Goal: Connect with others: Connect with other users

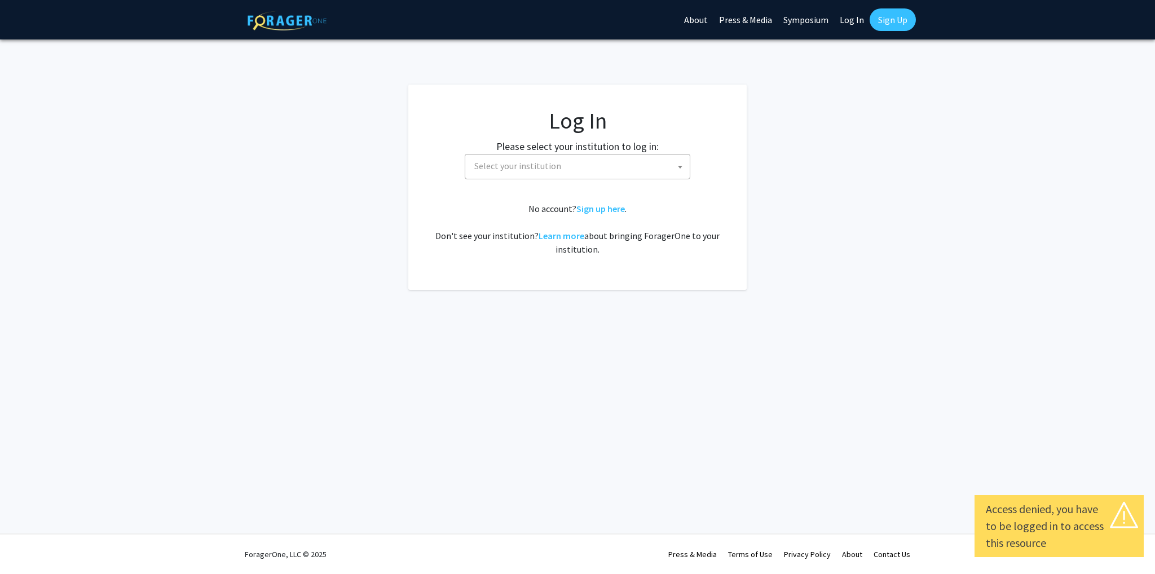
select select
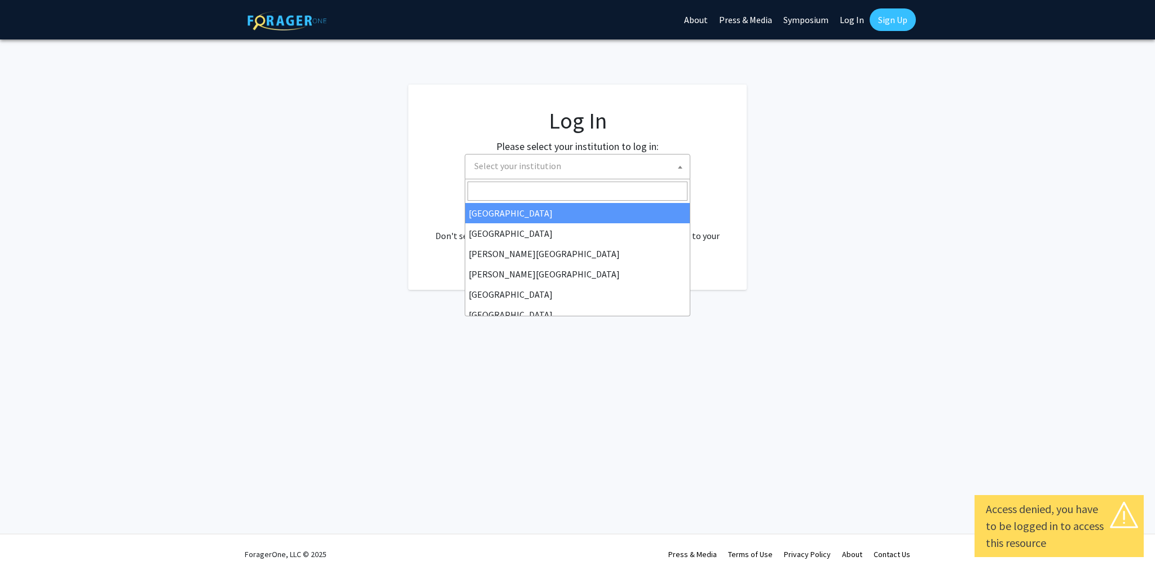
click at [491, 177] on span "Select your institution" at bounding box center [580, 166] width 220 height 23
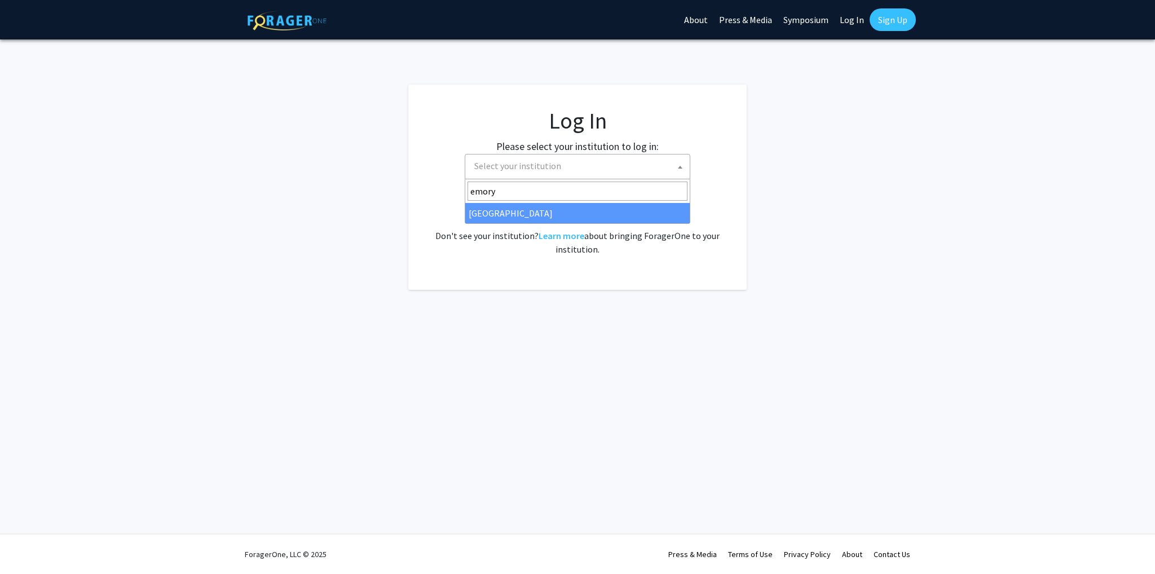
type input "emory"
select select "12"
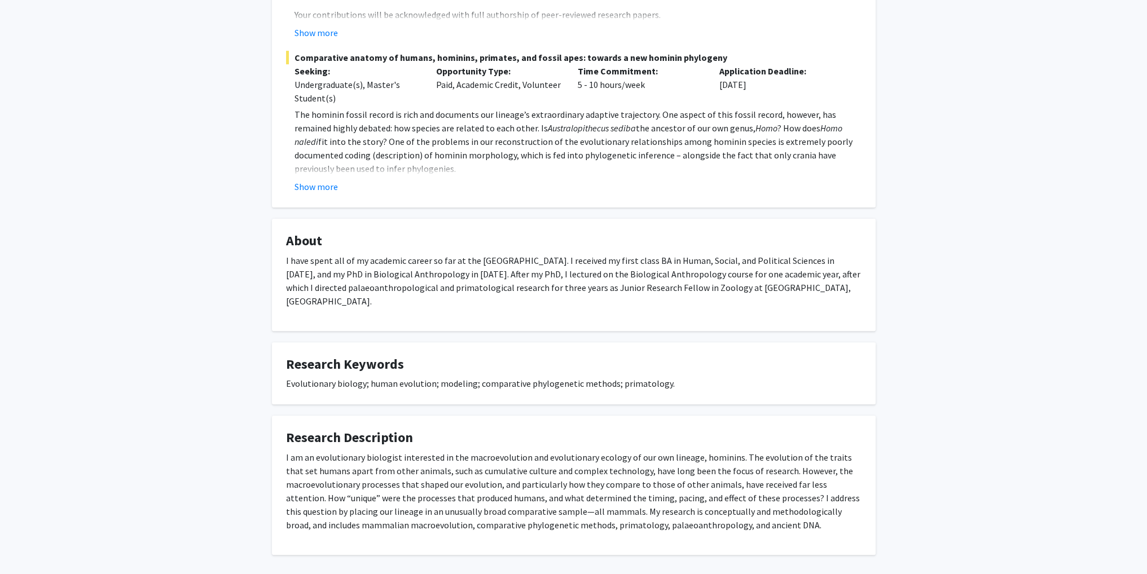
scroll to position [533, 0]
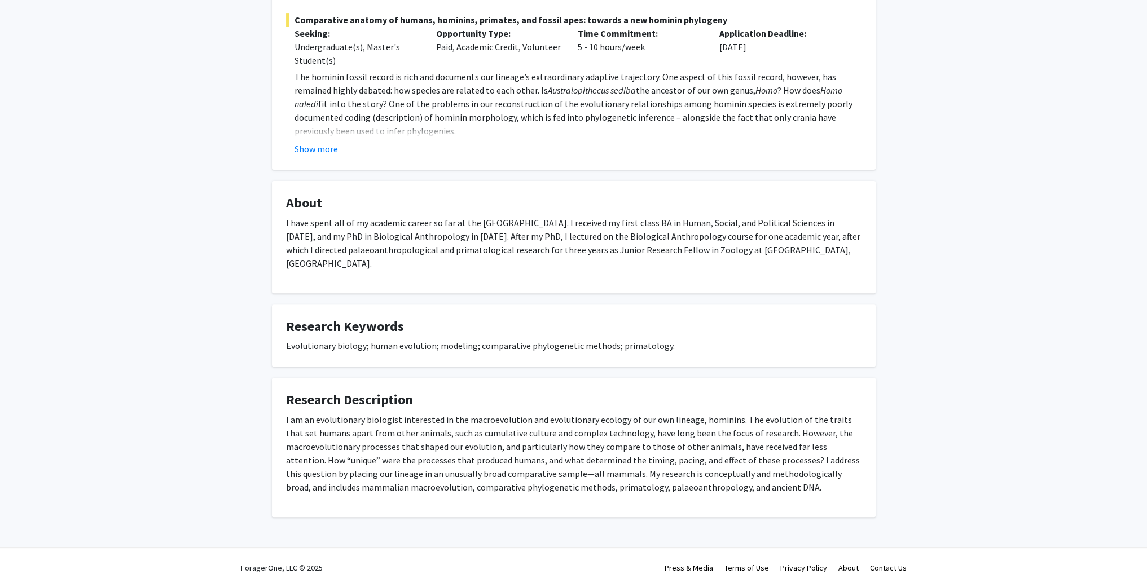
click at [902, 124] on div "[PERSON_NAME] Message Titles: Assistant Professor Degrees: PhD Office Room: Ant…" at bounding box center [573, 30] width 1147 height 1047
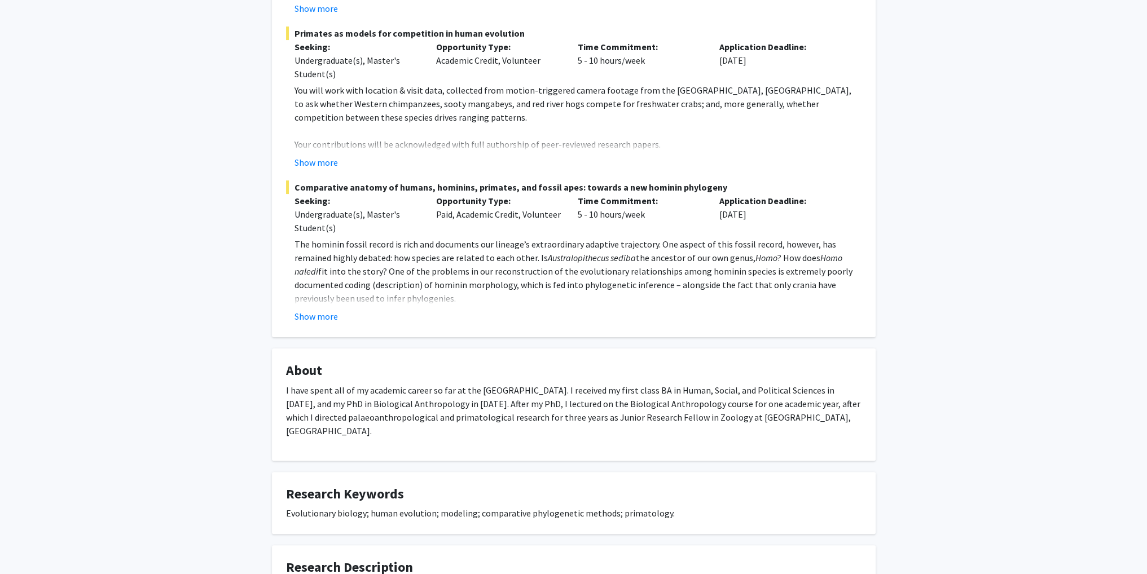
scroll to position [364, 0]
